Goal: Task Accomplishment & Management: Manage account settings

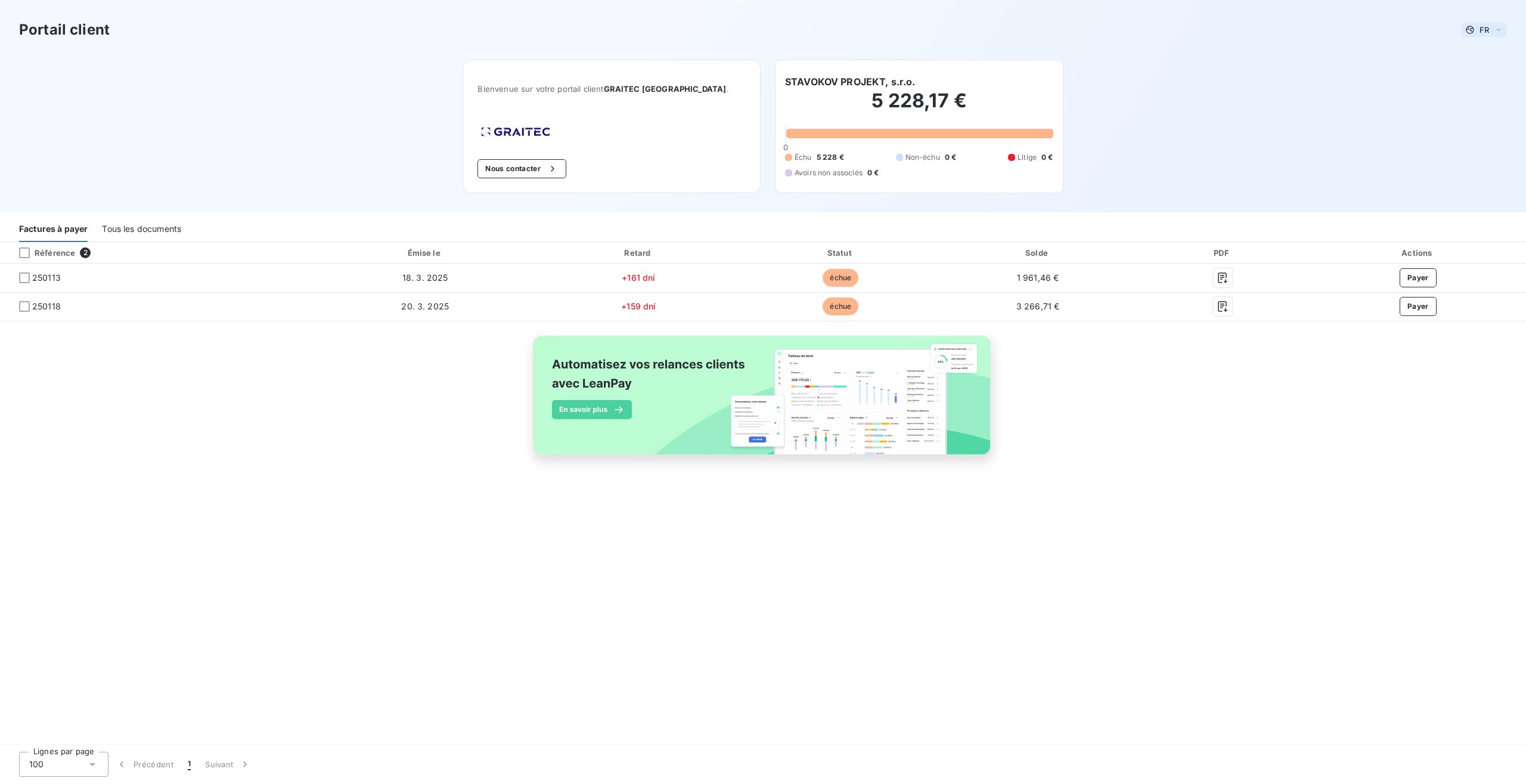
click at [1492, 29] on div "FR" at bounding box center [1485, 30] width 45 height 15
click at [1472, 81] on span "Anglais" at bounding box center [1482, 76] width 28 height 12
click at [148, 226] on div "All documents" at bounding box center [140, 229] width 57 height 25
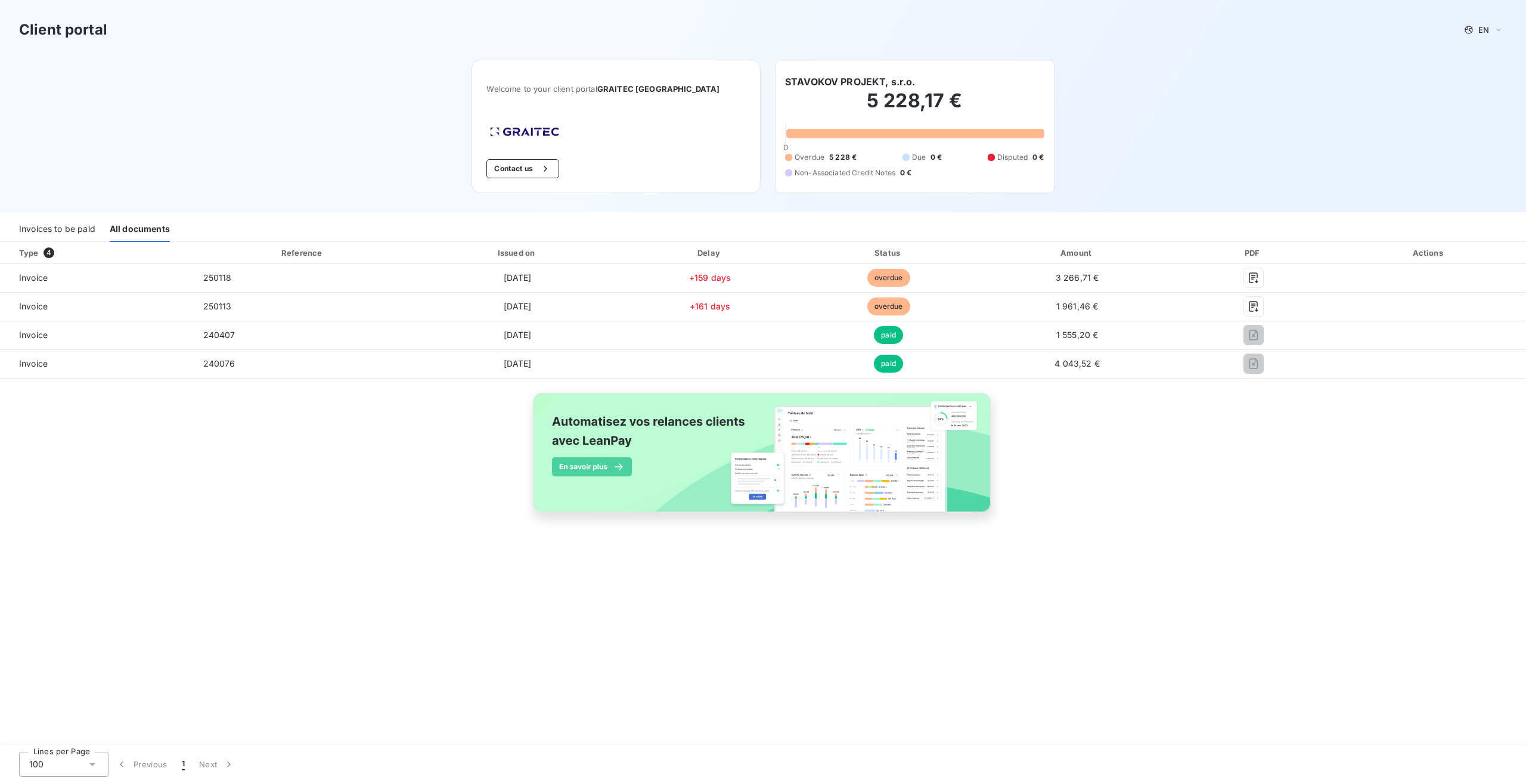
click at [44, 229] on div "Invoices to be paid" at bounding box center [57, 229] width 76 height 25
